Goal: Check status: Check status

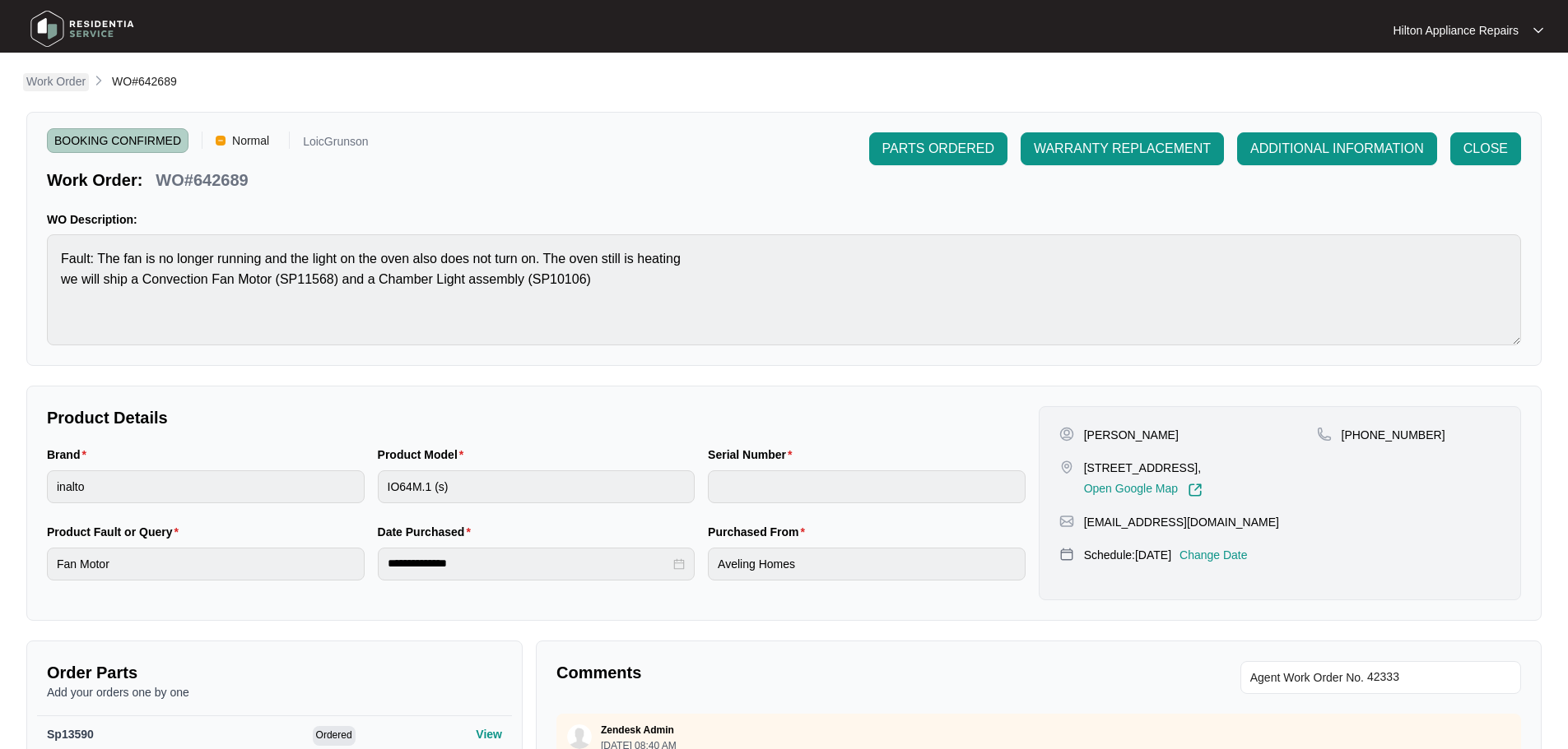
click at [58, 85] on p "Work Order" at bounding box center [55, 82] width 59 height 16
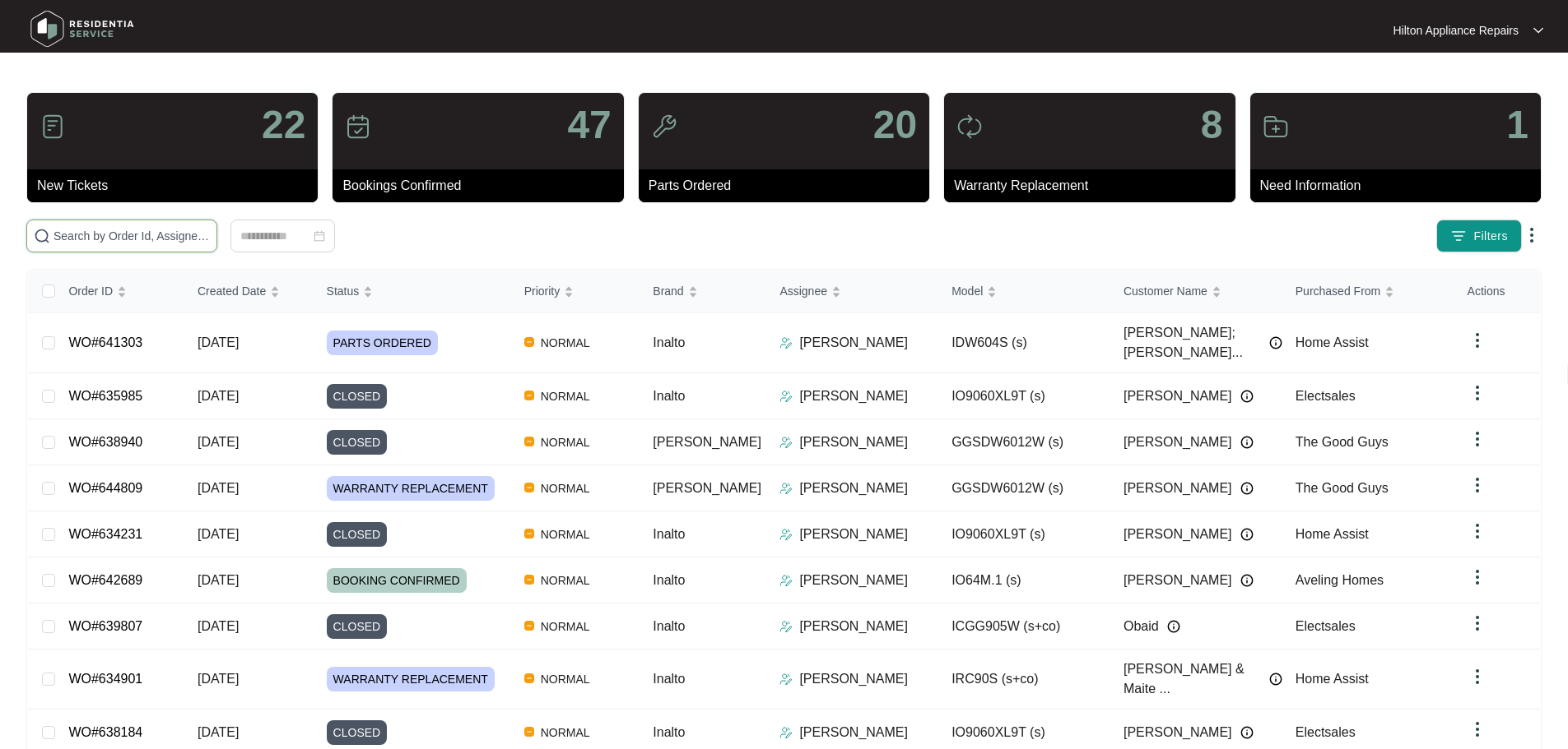
click at [210, 235] on input "text" at bounding box center [132, 236] width 156 height 18
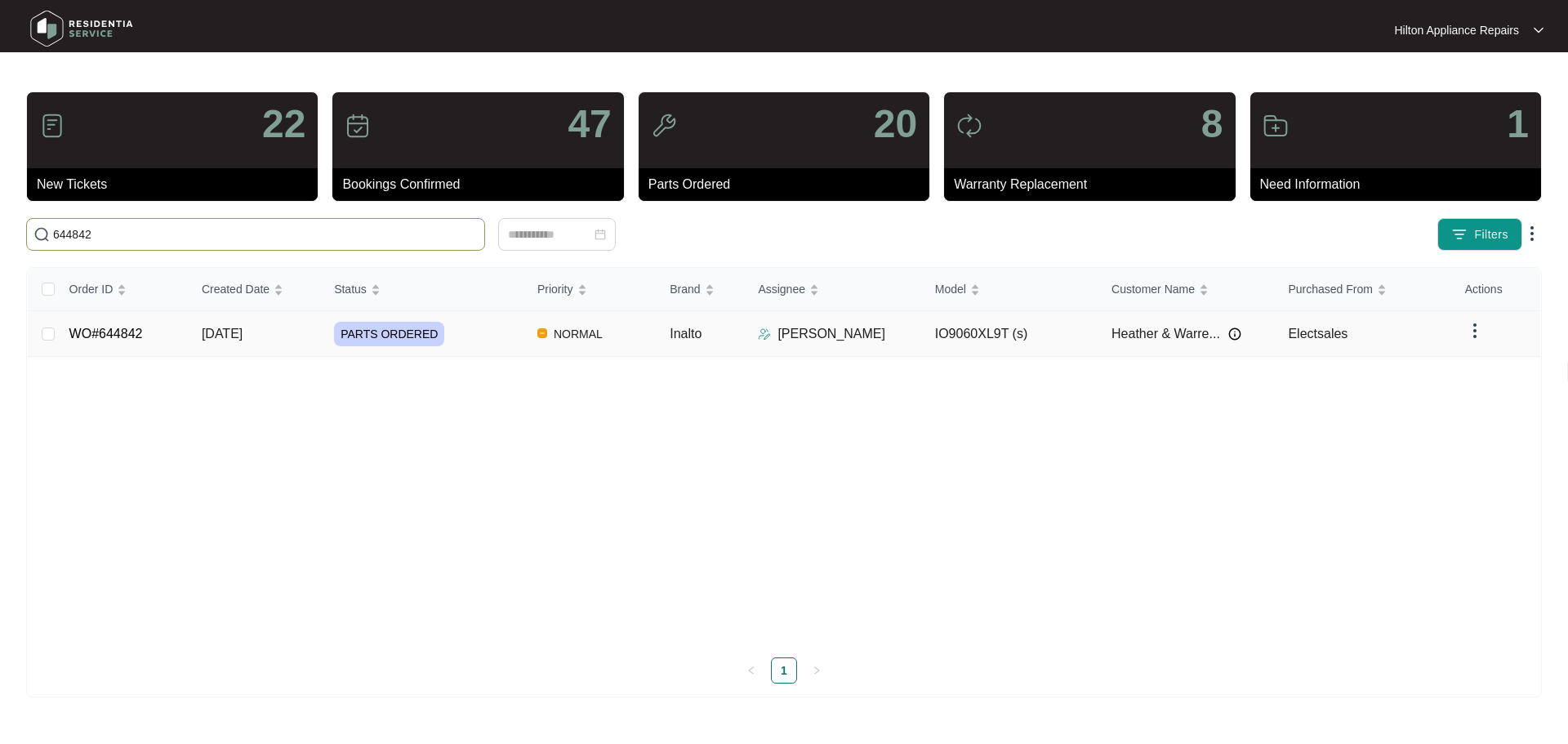
type input "644842"
click at [491, 336] on div "PARTS ORDERED" at bounding box center [429, 333] width 190 height 24
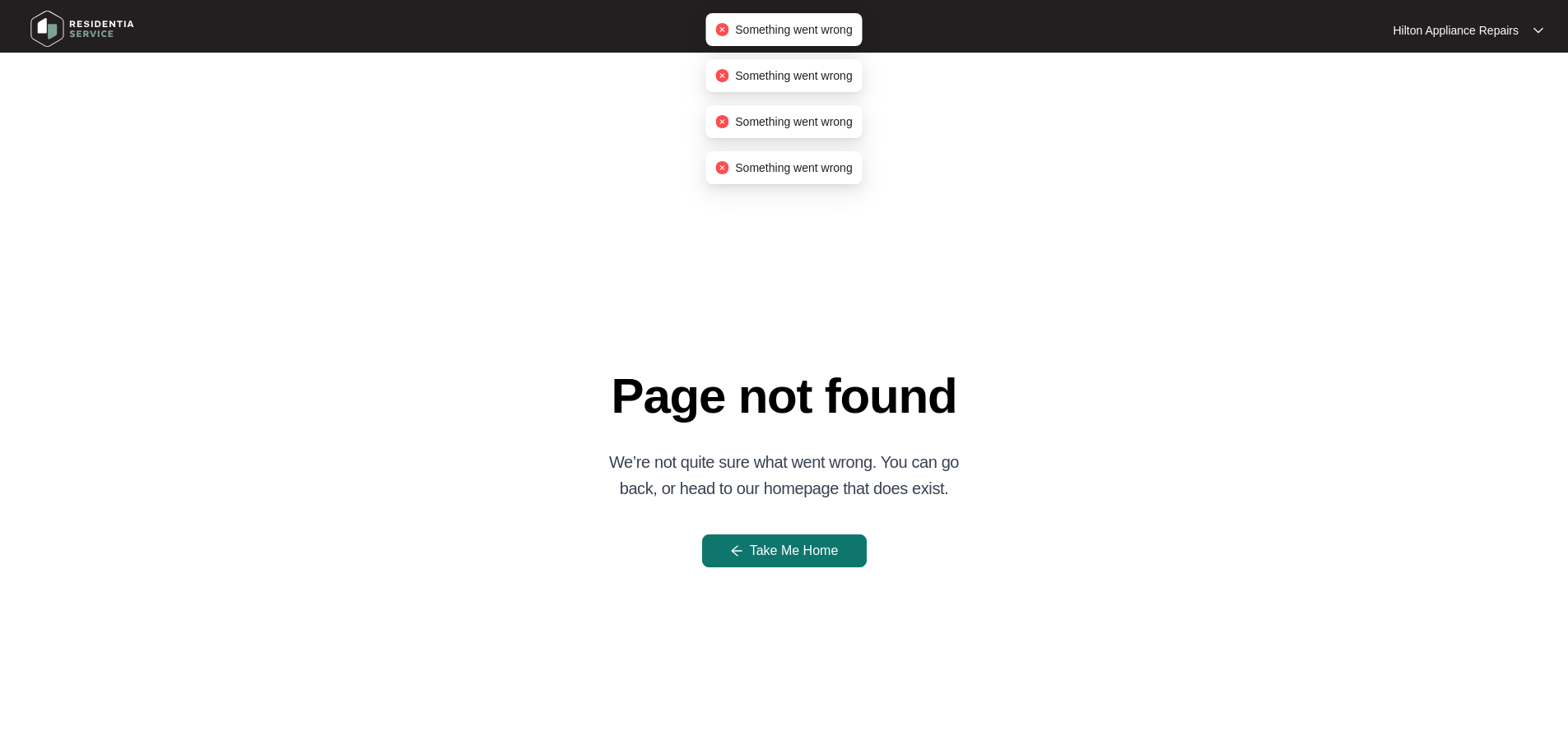
click at [761, 550] on span "Take Me Home" at bounding box center [794, 551] width 89 height 20
